Goal: Task Accomplishment & Management: Use online tool/utility

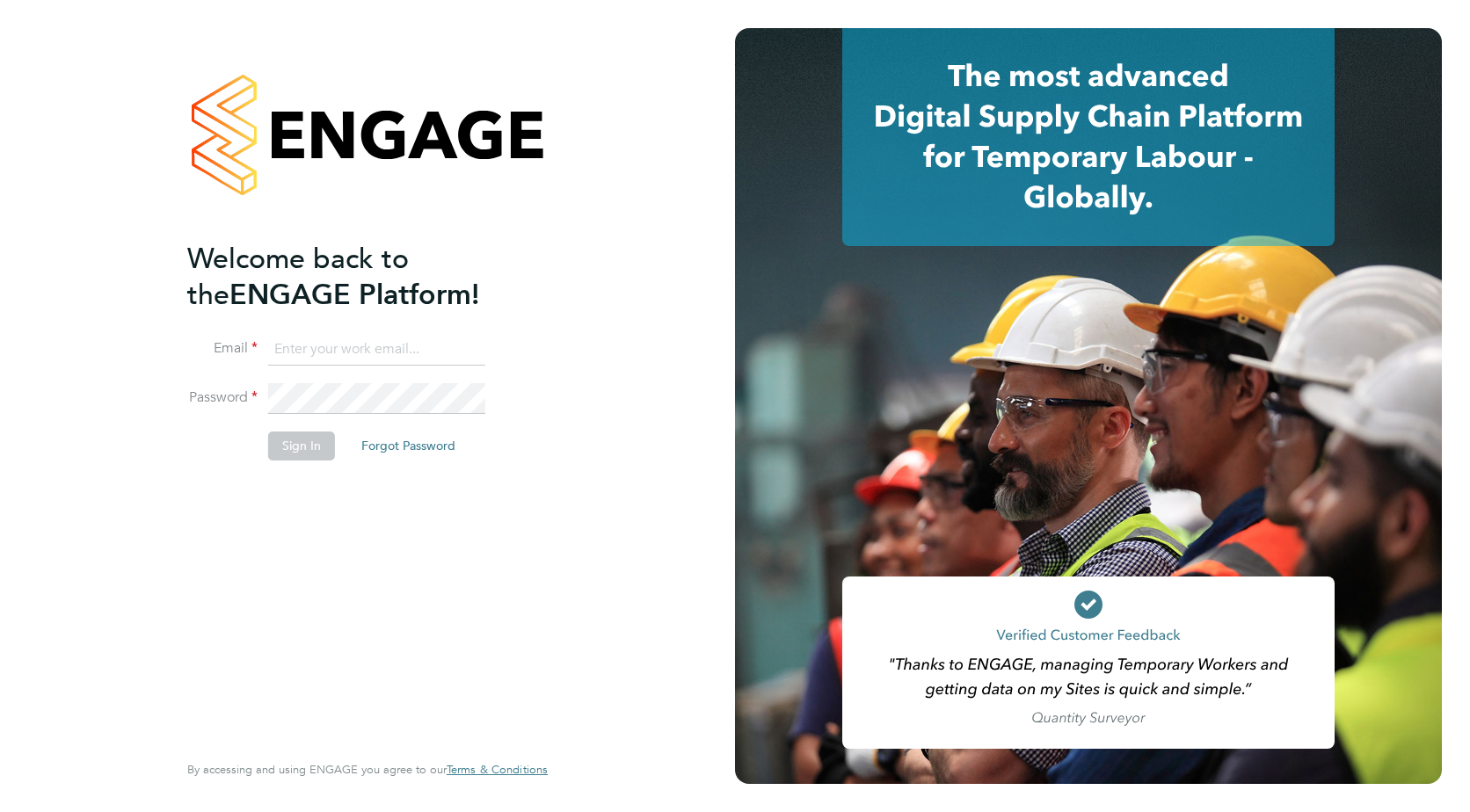
type input "[PERSON_NAME][EMAIL_ADDRESS][DOMAIN_NAME]"
click at [320, 453] on button "Sign In" at bounding box center [301, 445] width 67 height 28
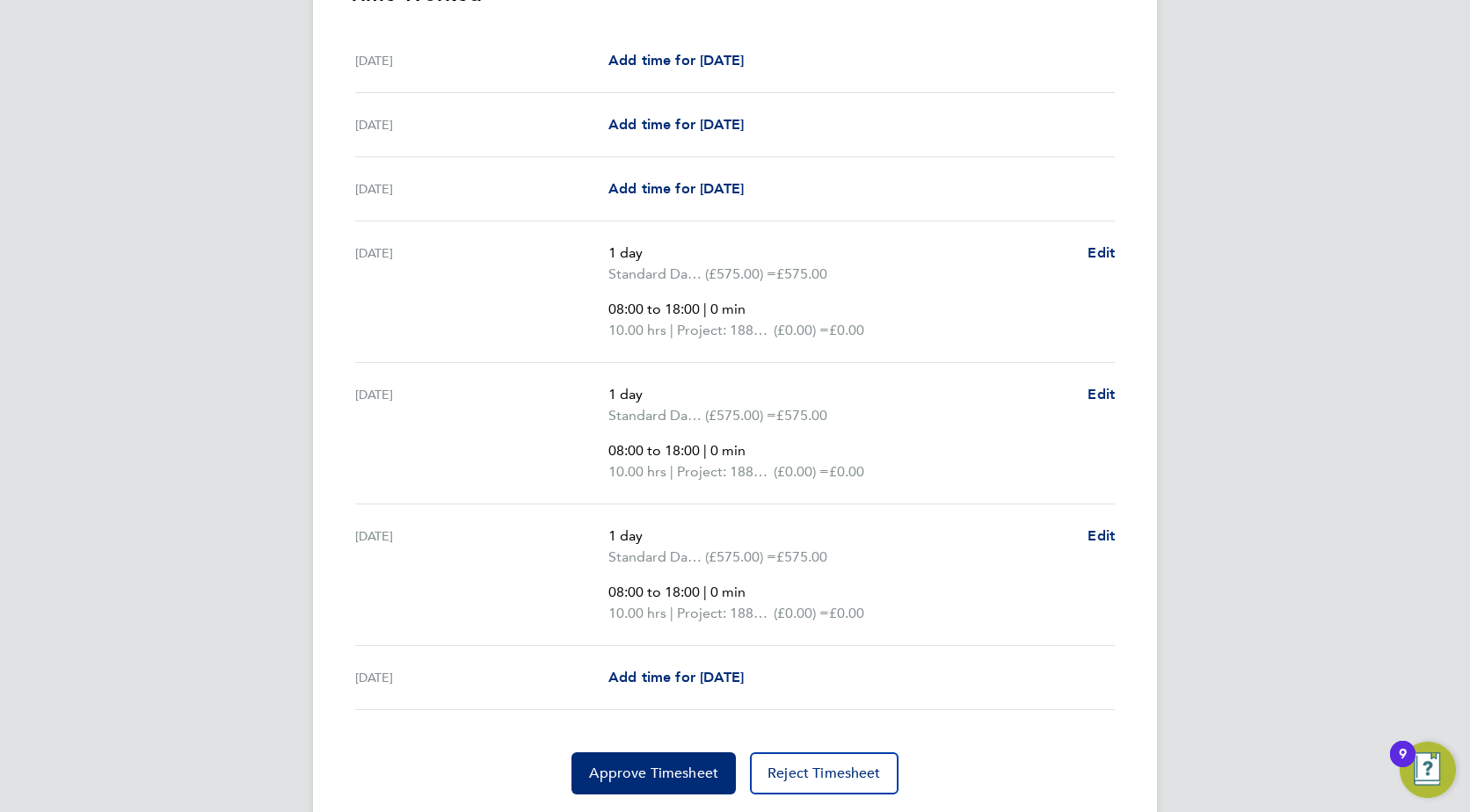
scroll to position [615, 0]
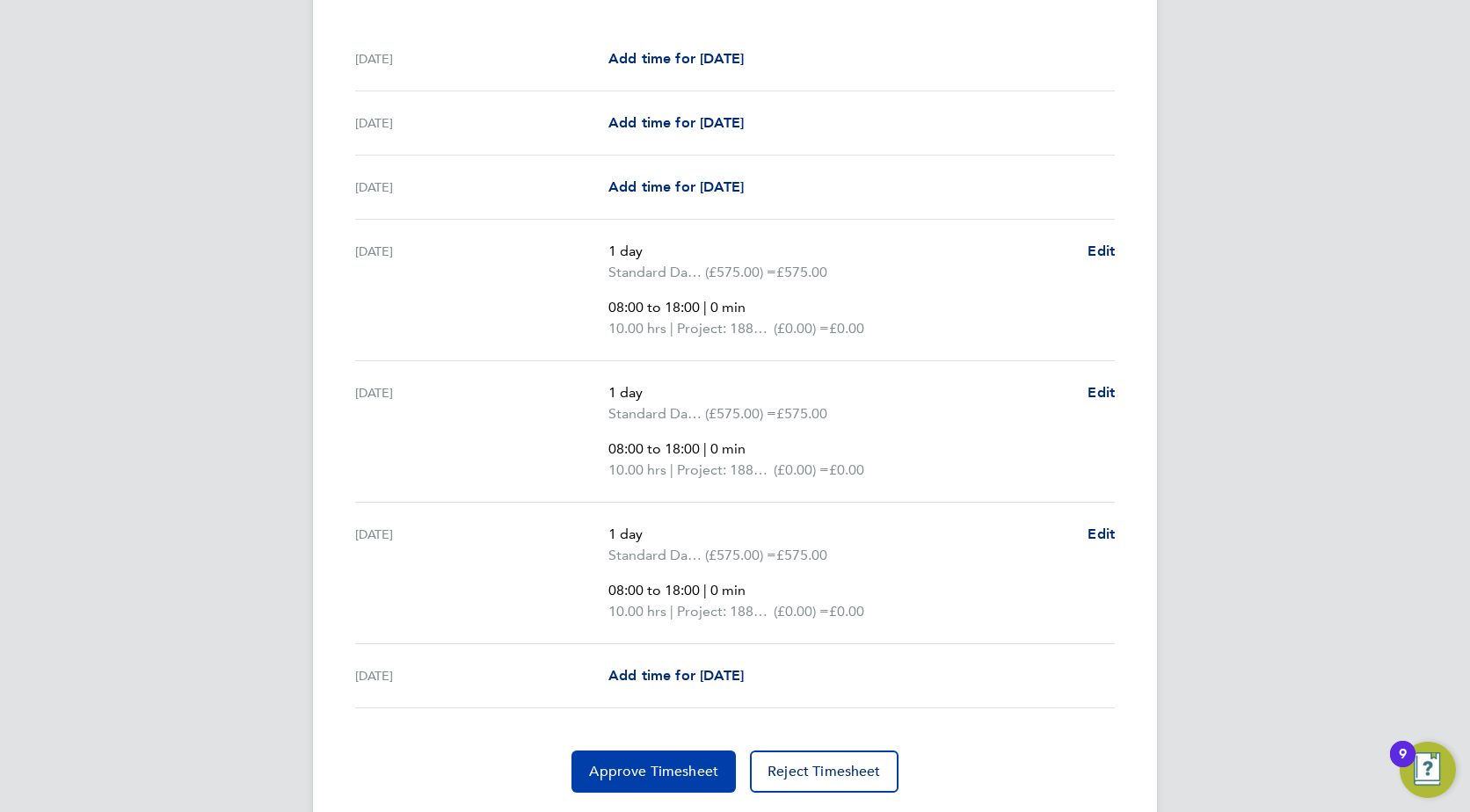
click at [655, 770] on span "Approve Timesheet" at bounding box center [653, 770] width 129 height 17
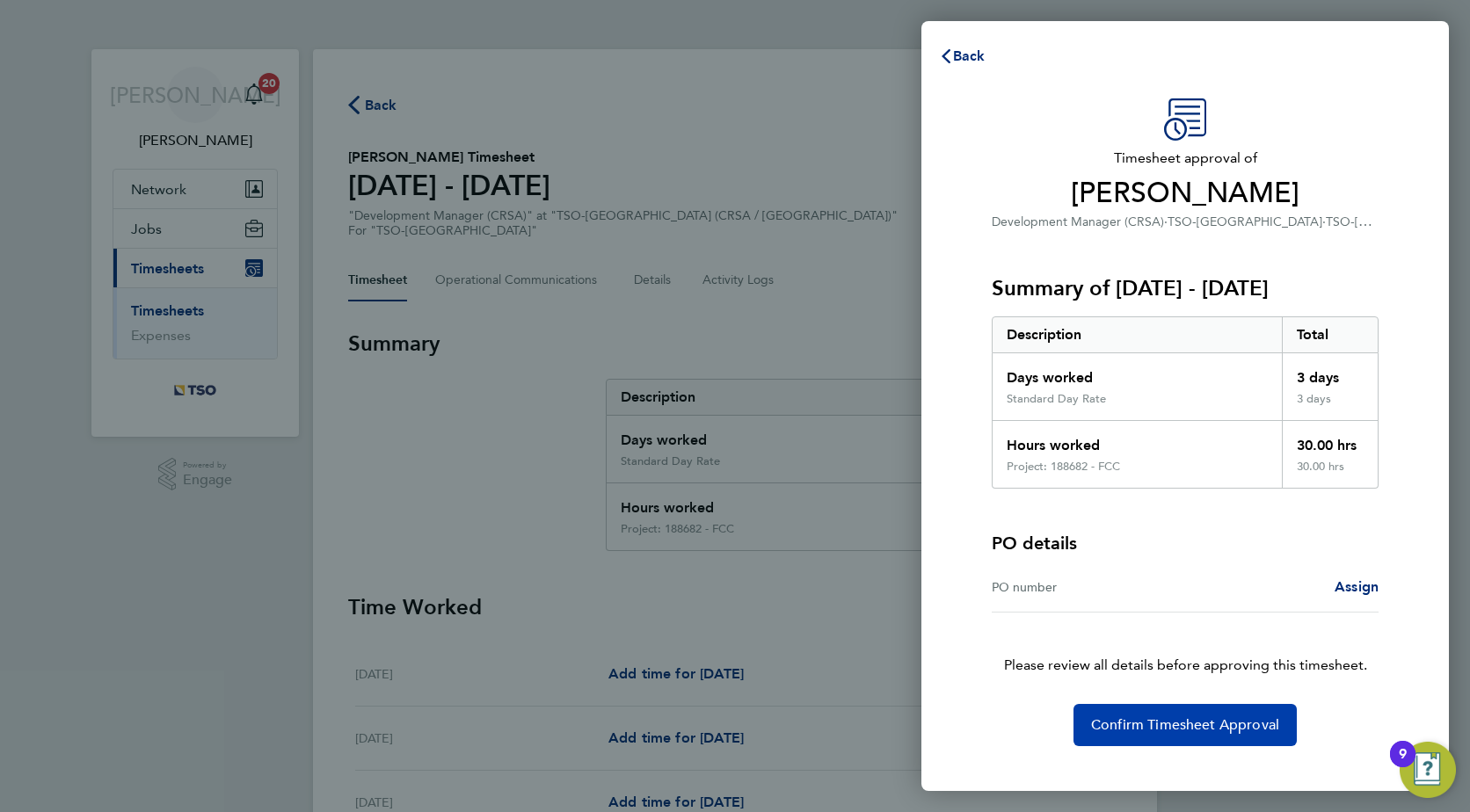
click at [1138, 714] on button "Confirm Timesheet Approval" at bounding box center [1184, 724] width 223 height 42
